Goal: Task Accomplishment & Management: Use online tool/utility

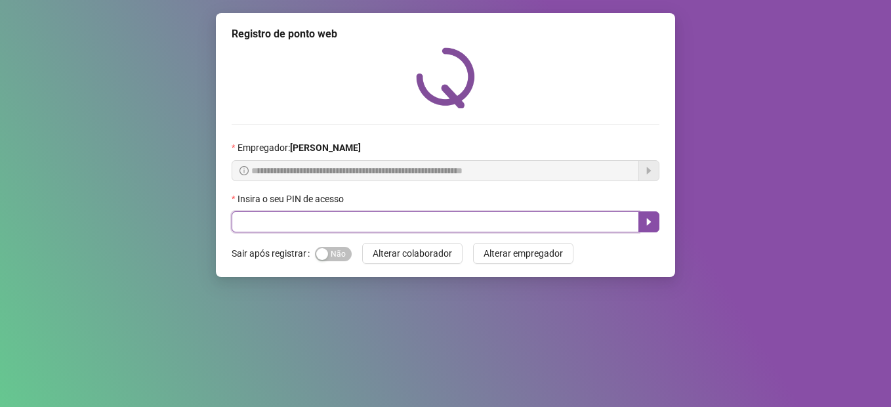
click at [401, 226] on input "text" at bounding box center [436, 221] width 408 height 21
type input "*****"
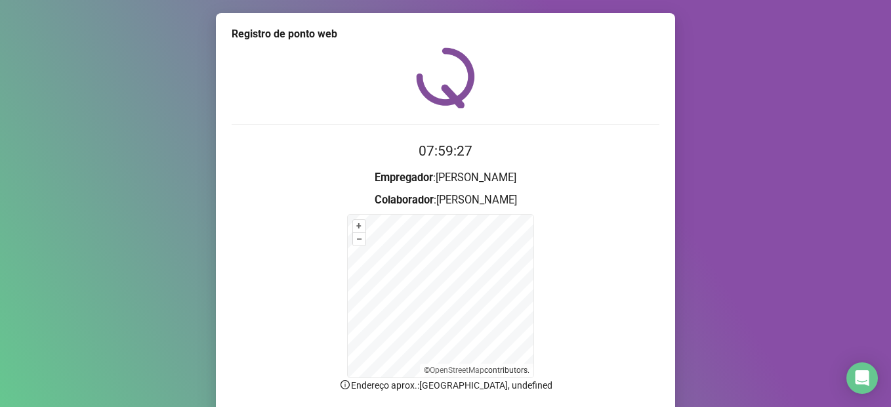
click at [282, 248] on form "+ – ⇧ › © OpenStreetMap contributors." at bounding box center [446, 296] width 428 height 164
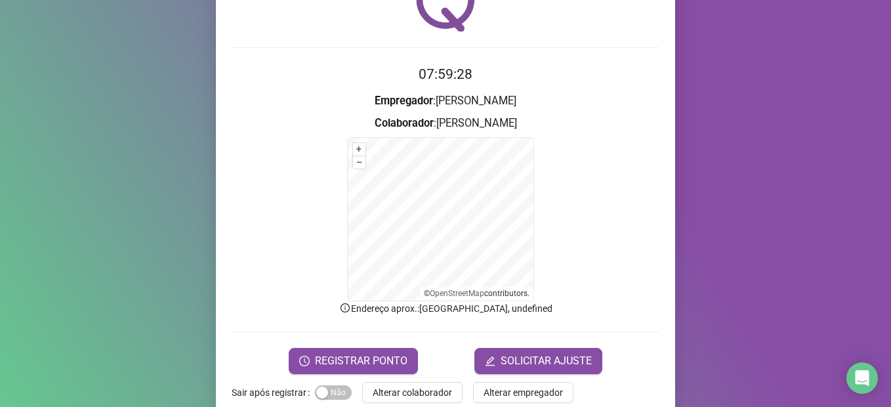
scroll to position [102, 0]
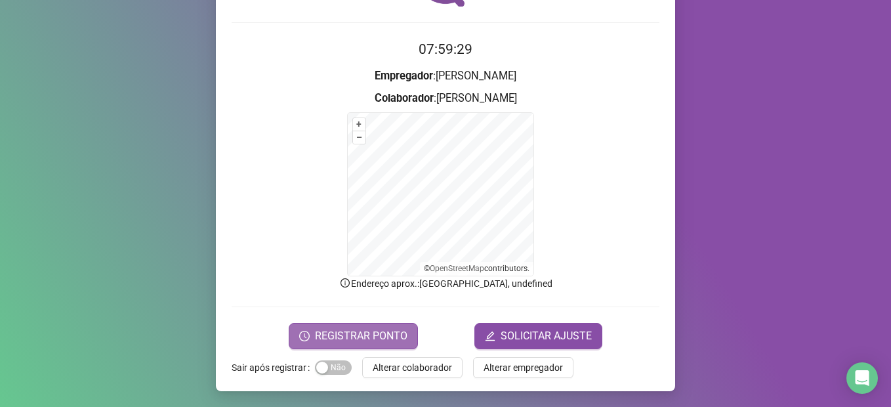
click at [346, 339] on span "REGISTRAR PONTO" at bounding box center [361, 336] width 93 height 16
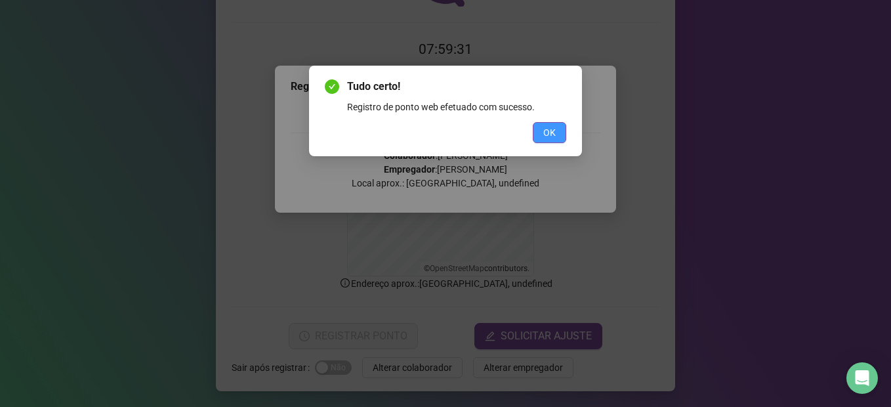
click at [543, 135] on span "OK" at bounding box center [549, 132] width 12 height 14
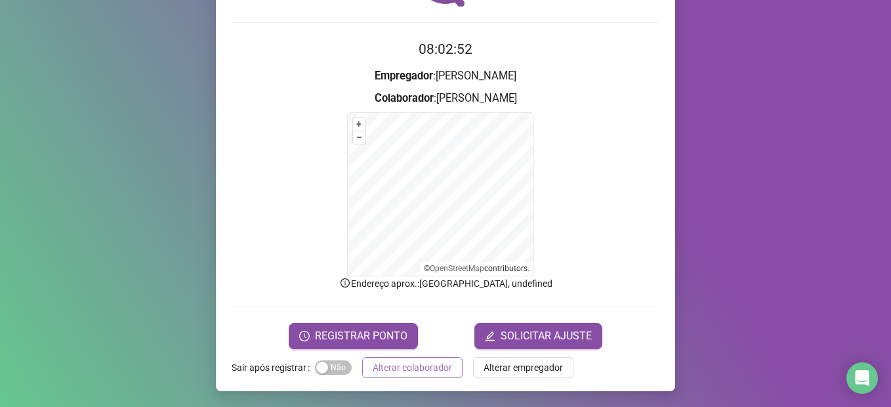
click at [385, 358] on button "Alterar colaborador" at bounding box center [412, 367] width 100 height 21
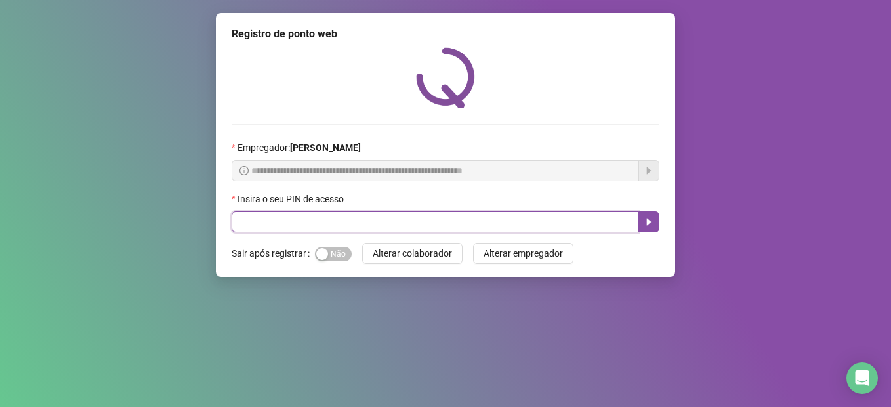
click at [366, 226] on input "text" at bounding box center [436, 221] width 408 height 21
type input "*****"
click at [644, 219] on icon "caret-right" at bounding box center [649, 222] width 10 height 10
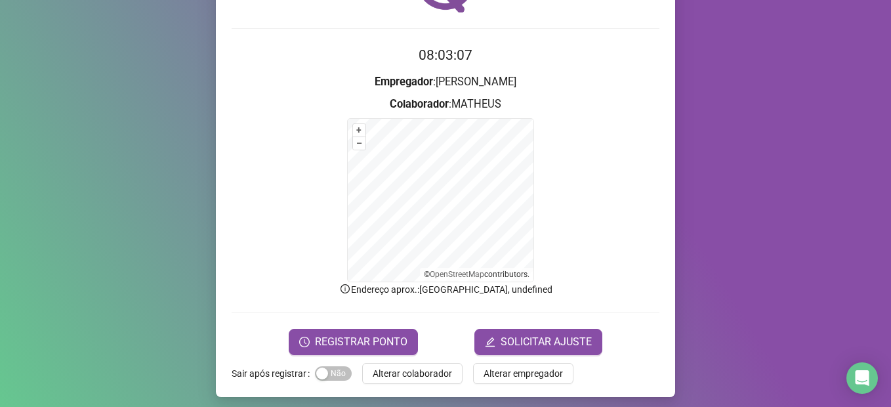
scroll to position [102, 0]
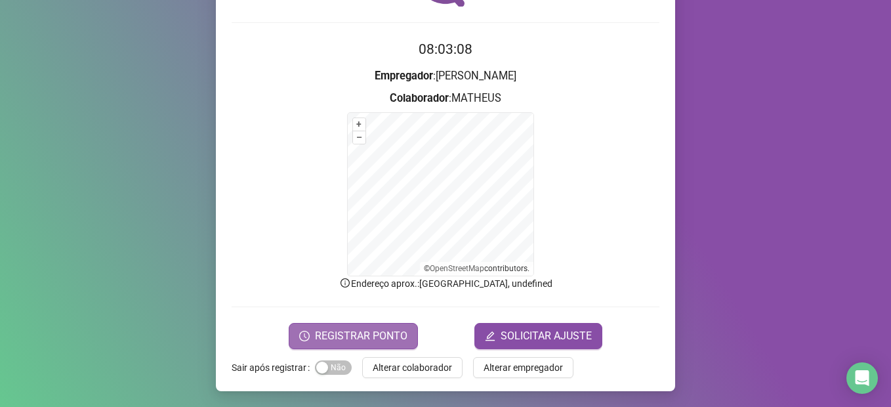
click at [335, 338] on span "REGISTRAR PONTO" at bounding box center [361, 336] width 93 height 16
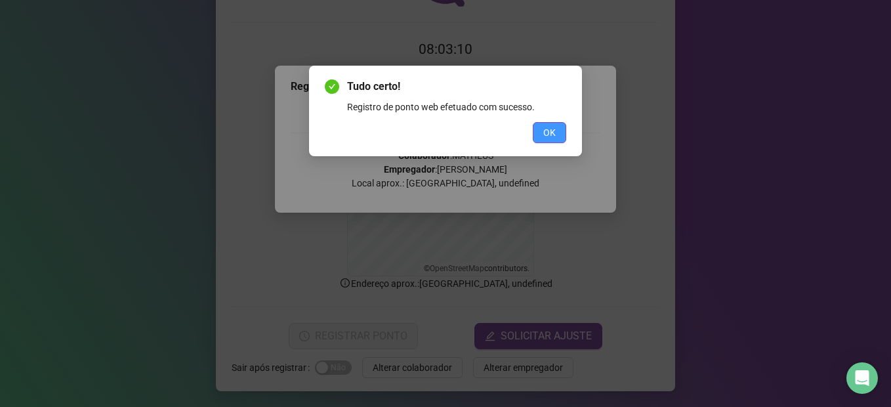
click at [562, 132] on button "OK" at bounding box center [549, 132] width 33 height 21
